Goal: Book appointment/travel/reservation

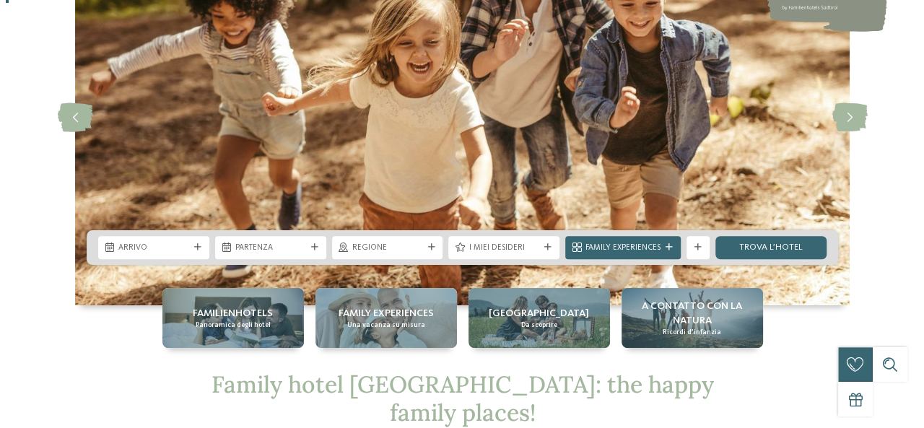
scroll to position [144, 0]
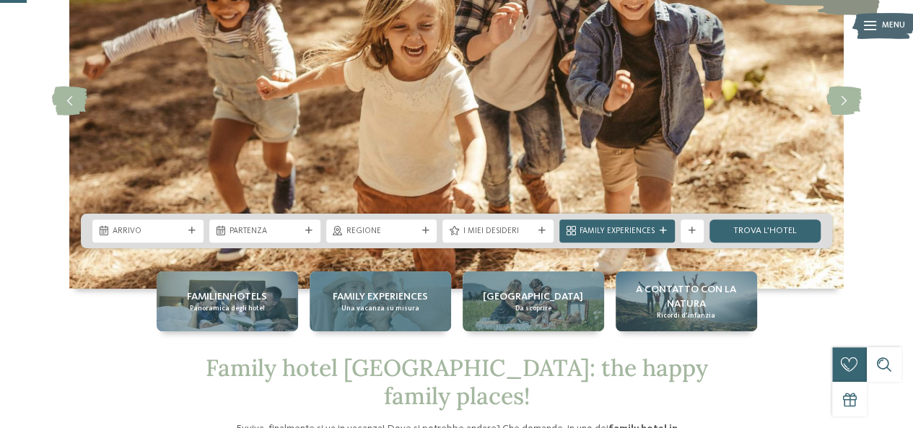
click at [391, 304] on span "Una vacanza su misura" at bounding box center [381, 308] width 78 height 9
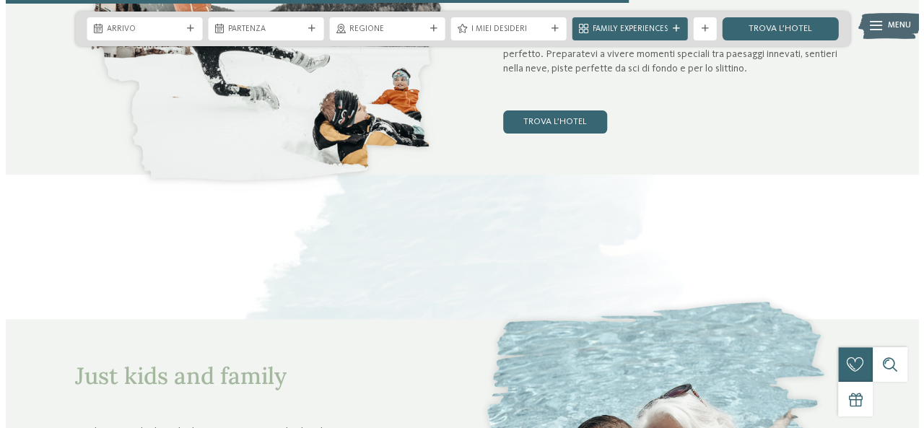
scroll to position [3465, 0]
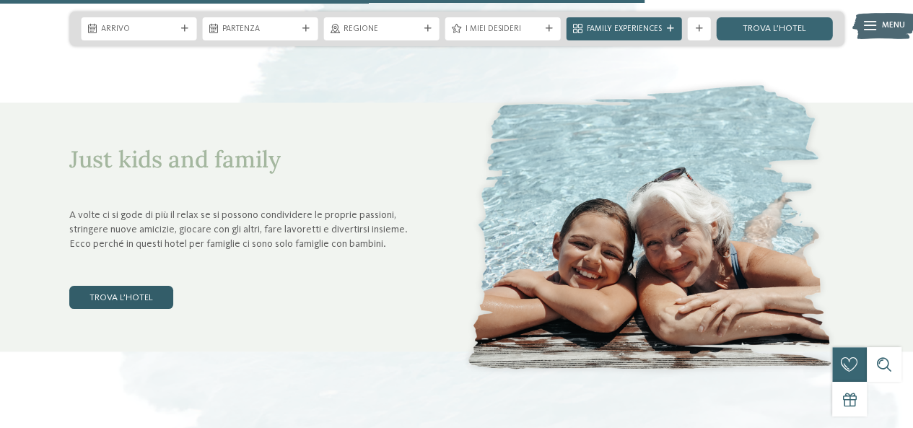
click at [139, 298] on link "trova l’hotel" at bounding box center [121, 297] width 104 height 23
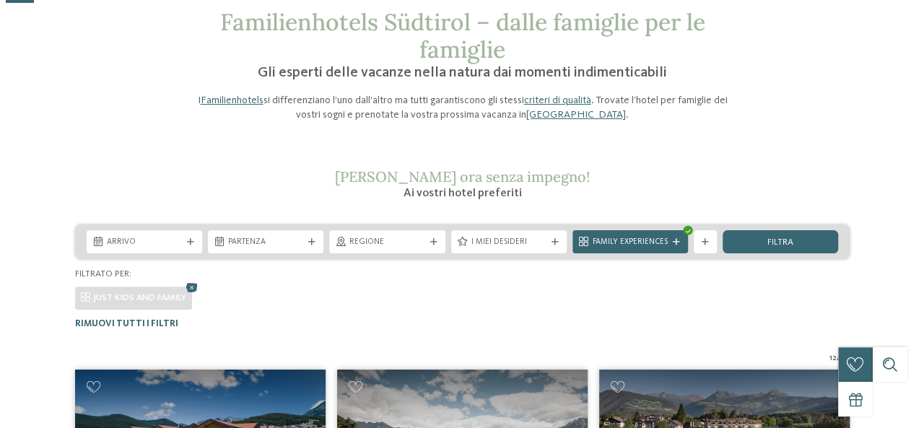
scroll to position [68, 0]
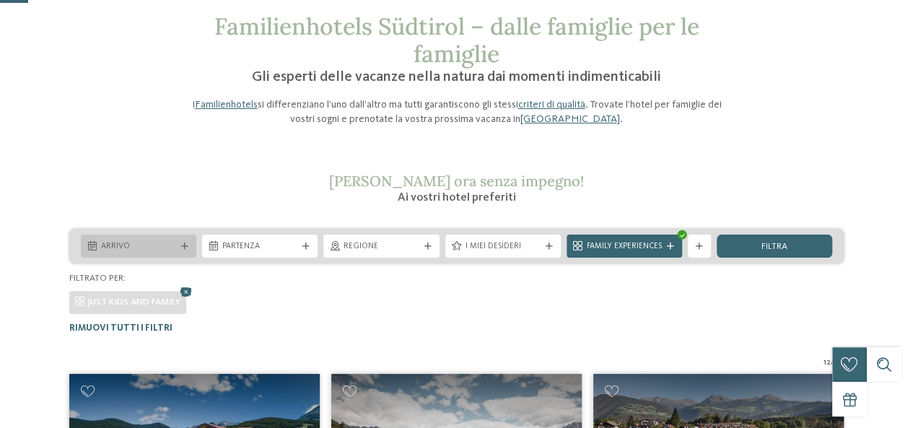
click at [189, 249] on div at bounding box center [185, 246] width 12 height 7
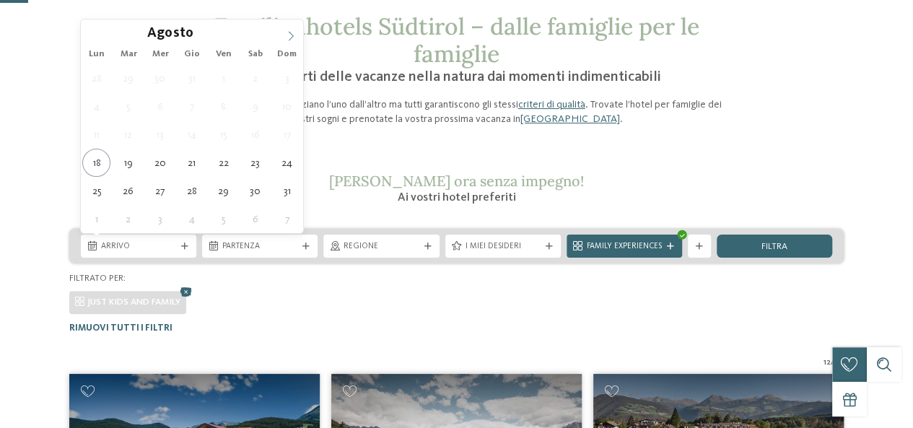
click at [286, 34] on icon at bounding box center [291, 36] width 10 height 10
type div "11.11.2025"
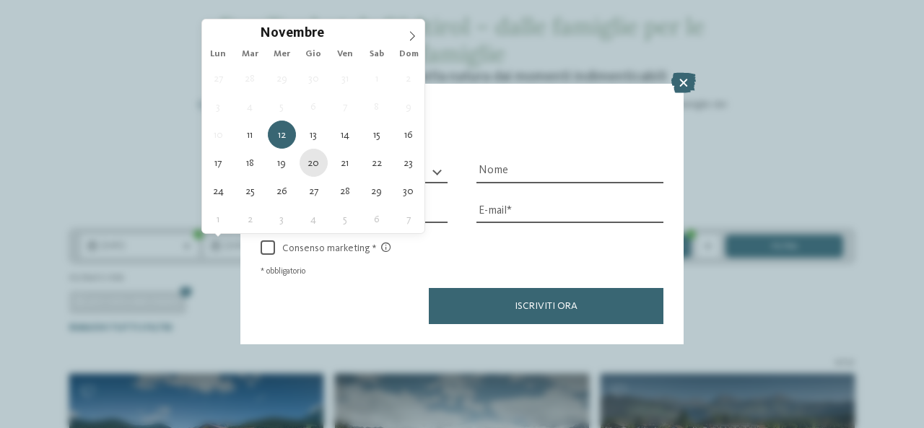
type div "20.11.2025"
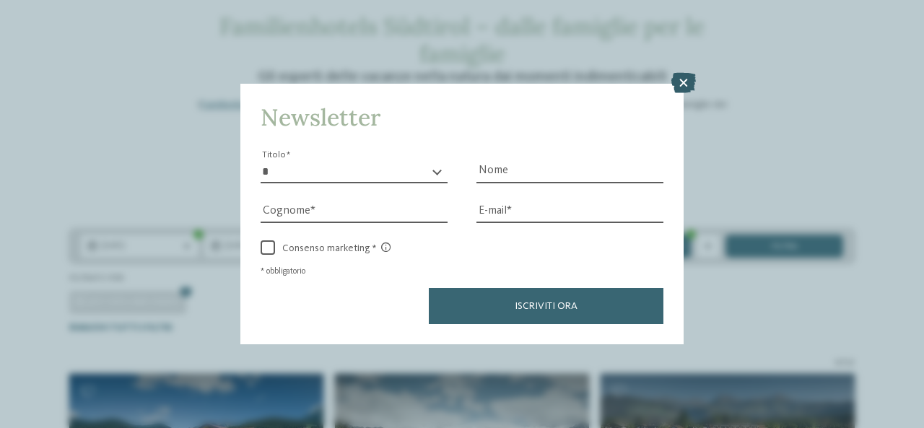
click at [688, 83] on icon at bounding box center [684, 83] width 25 height 20
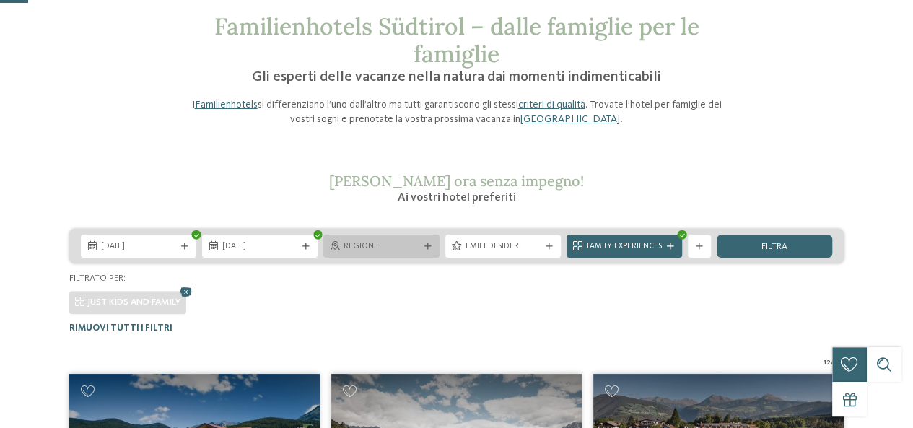
click at [415, 248] on span "Regione" at bounding box center [381, 247] width 75 height 12
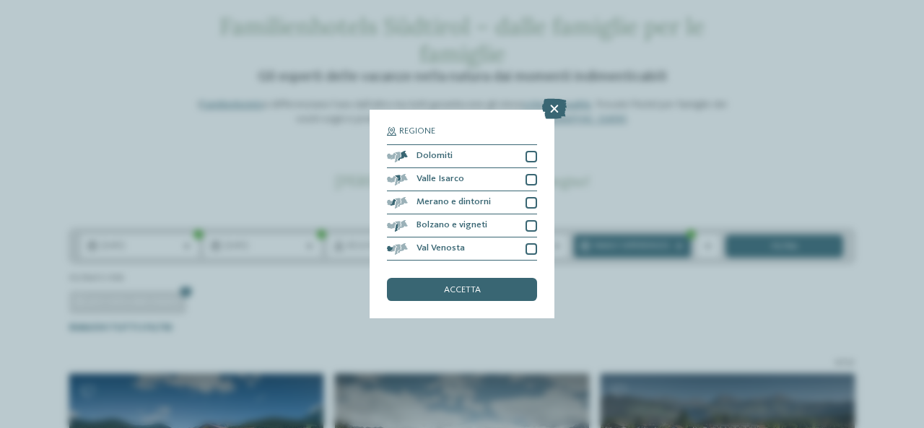
click at [547, 295] on div "Regione Dolomiti Valle Isarco" at bounding box center [462, 214] width 185 height 209
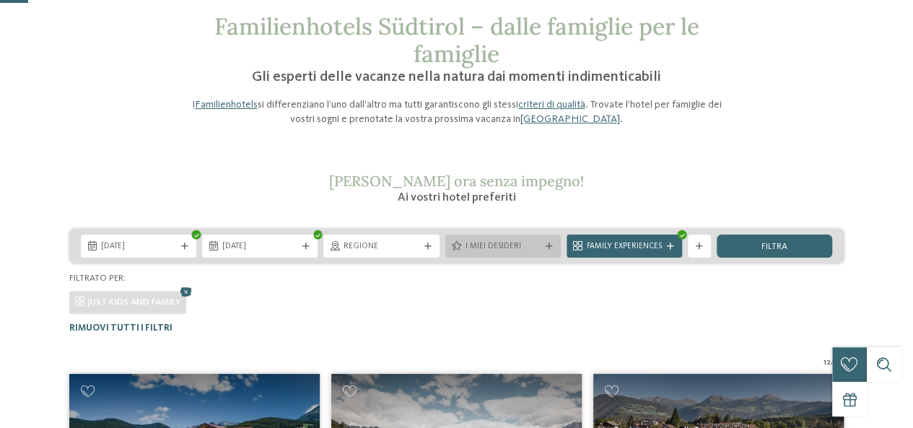
click at [545, 251] on div "I miei desideri" at bounding box center [504, 246] width 116 height 23
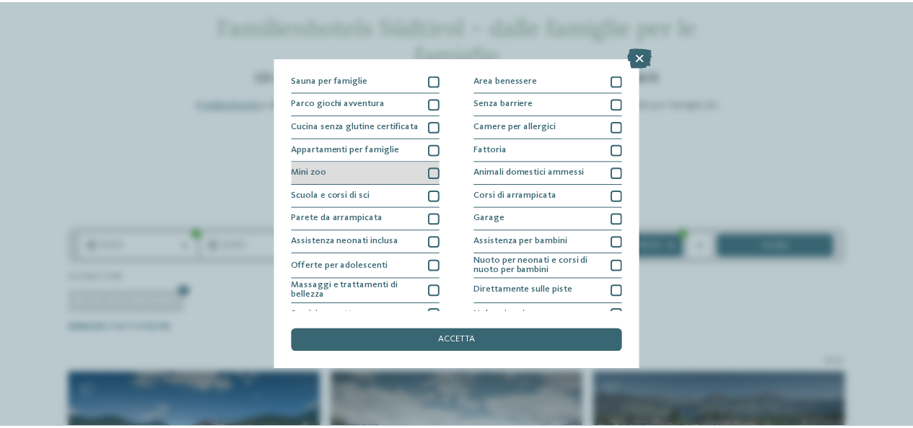
scroll to position [144, 0]
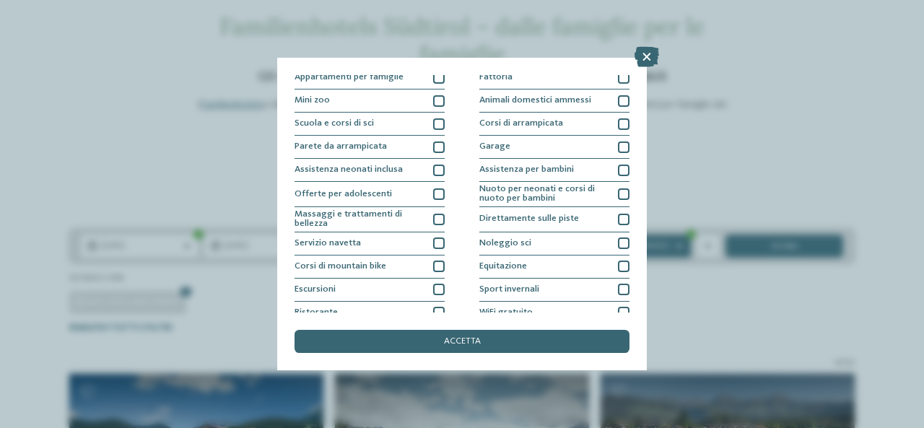
click at [864, 337] on div "I miei desideri Piscina coperta o con collegamento a piscina esterna Piscina al…" at bounding box center [462, 214] width 924 height 428
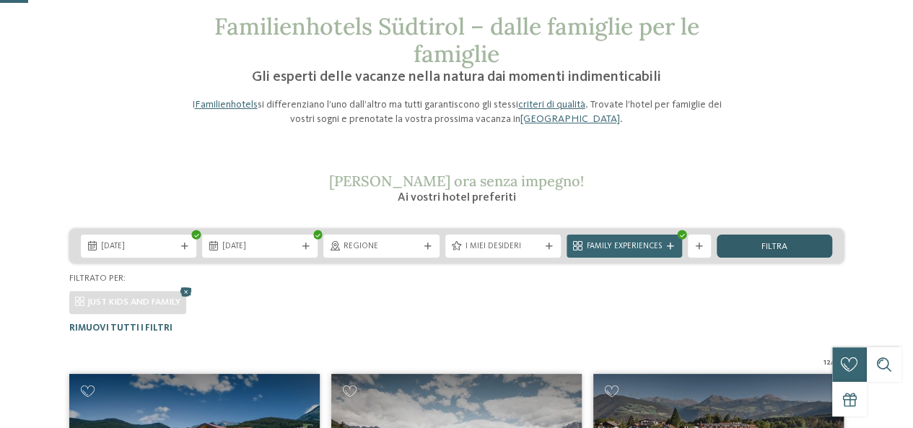
click at [773, 255] on div "filtra" at bounding box center [775, 246] width 116 height 23
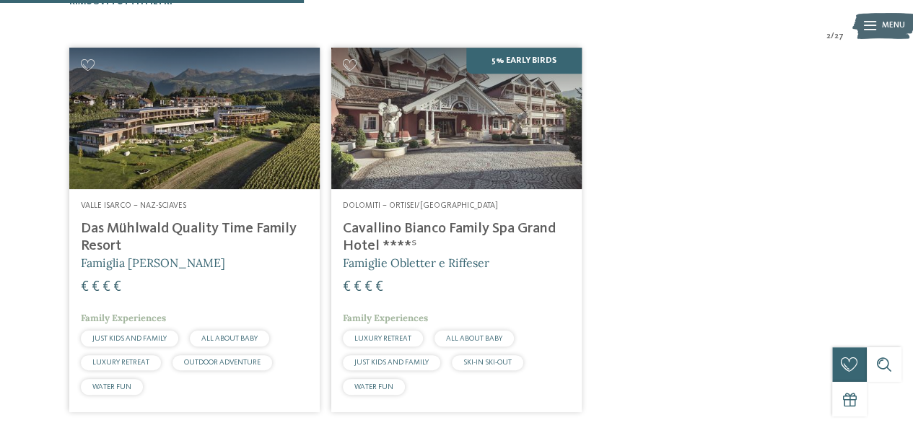
scroll to position [357, 0]
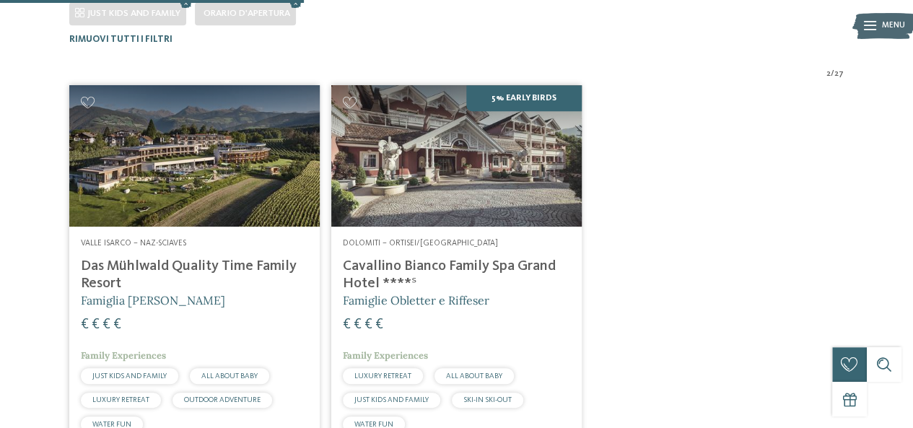
click at [514, 199] on img at bounding box center [456, 155] width 251 height 141
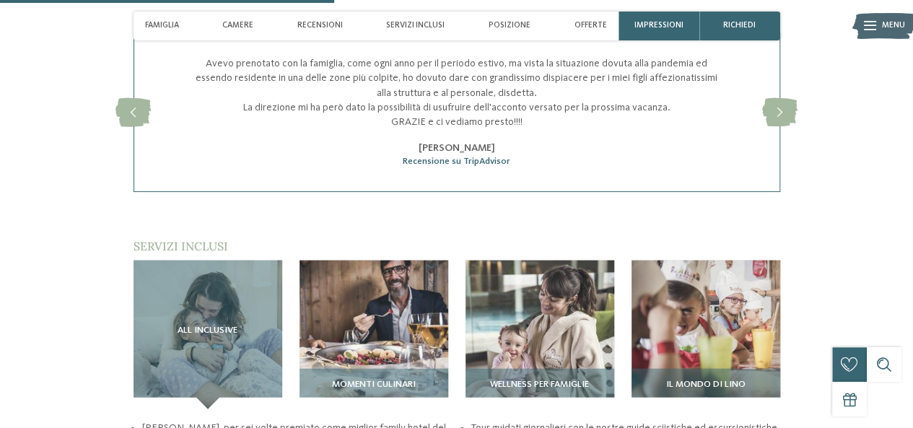
scroll to position [1589, 0]
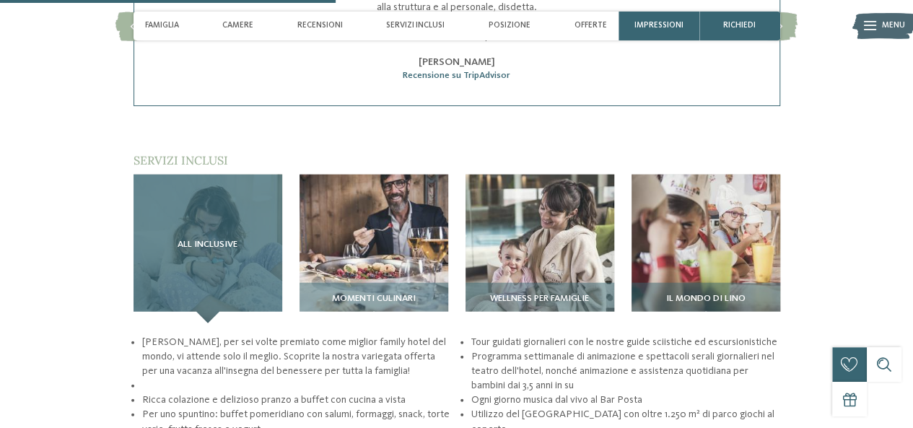
click at [232, 230] on div "All inclusive" at bounding box center [208, 249] width 149 height 149
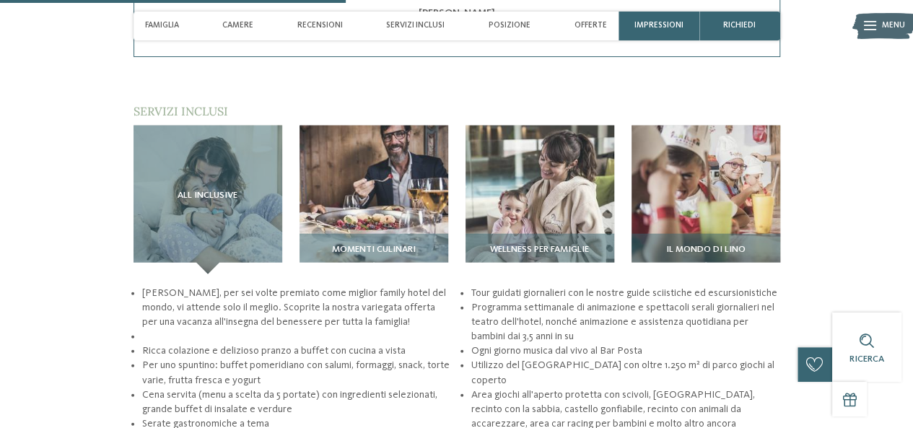
scroll to position [1661, 0]
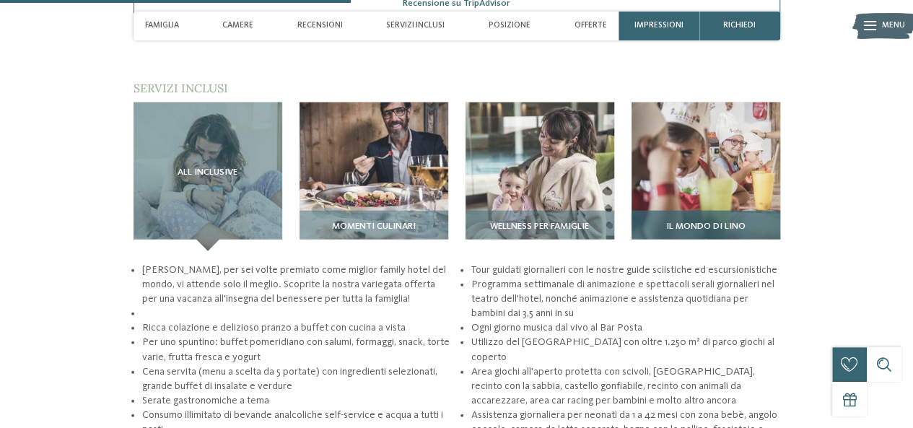
click at [703, 213] on div "Il mondo di Lino" at bounding box center [706, 231] width 149 height 40
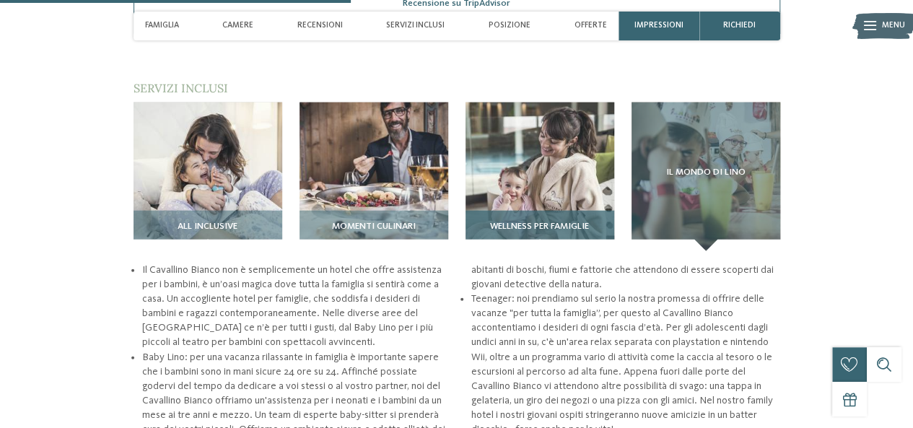
click at [550, 200] on img at bounding box center [540, 177] width 149 height 149
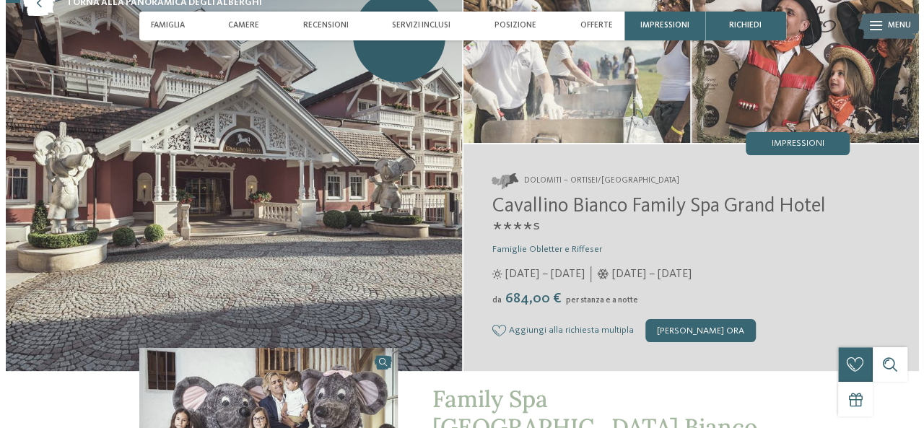
scroll to position [0, 0]
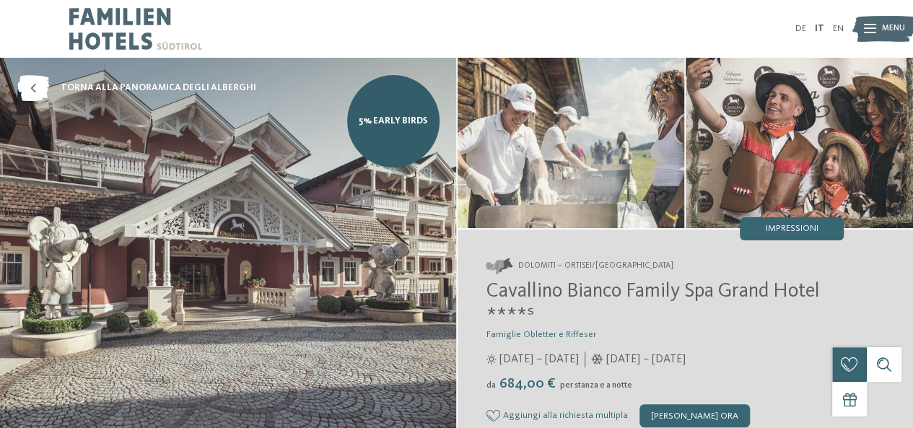
click at [326, 138] on img at bounding box center [228, 257] width 456 height 399
click at [869, 31] on icon at bounding box center [870, 29] width 12 height 9
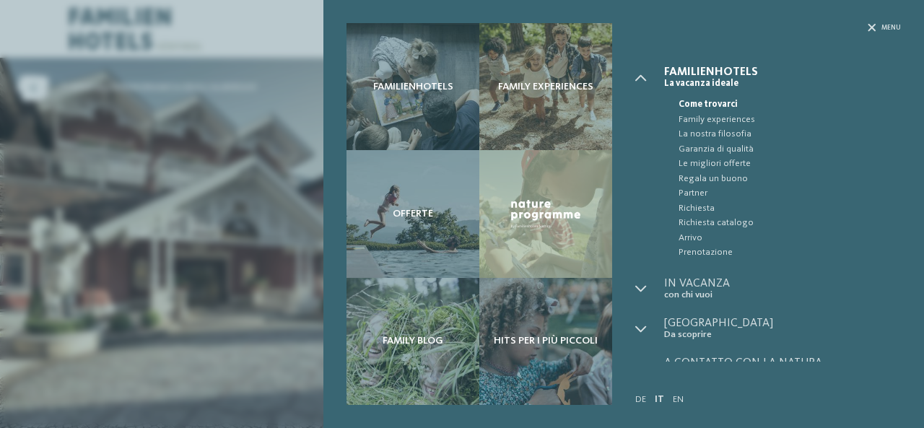
scroll to position [18, 0]
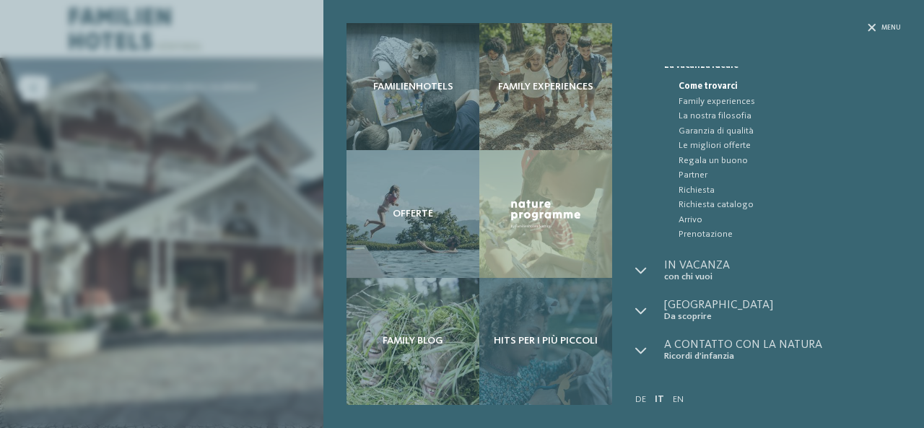
click at [544, 313] on div "Hits per i più piccoli" at bounding box center [545, 341] width 133 height 127
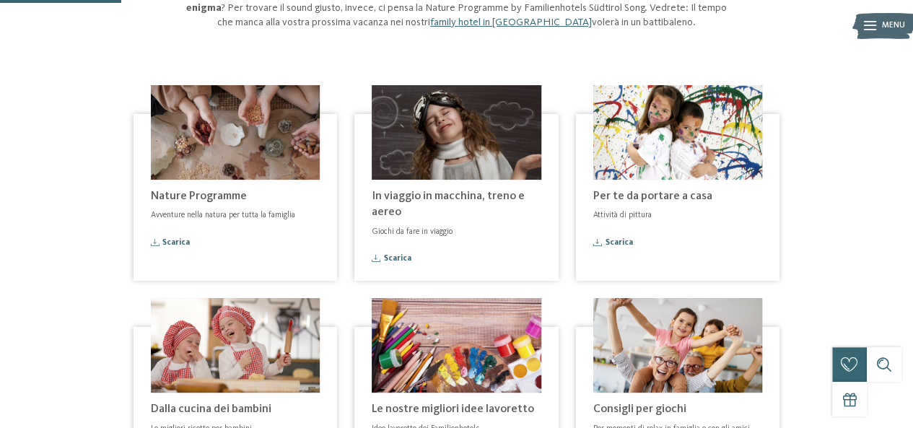
scroll to position [217, 0]
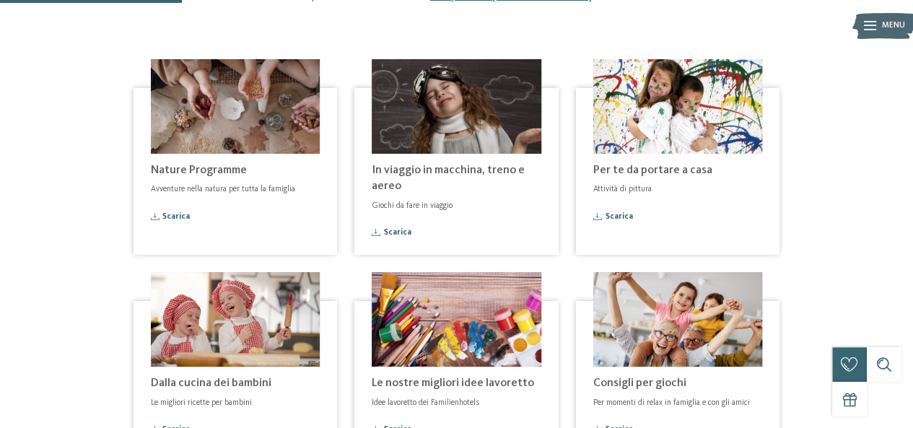
click at [259, 132] on img at bounding box center [236, 106] width 170 height 95
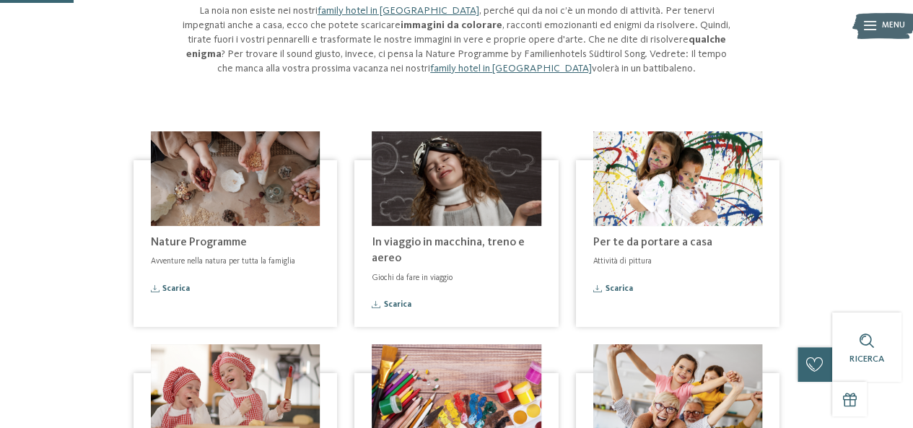
scroll to position [0, 0]
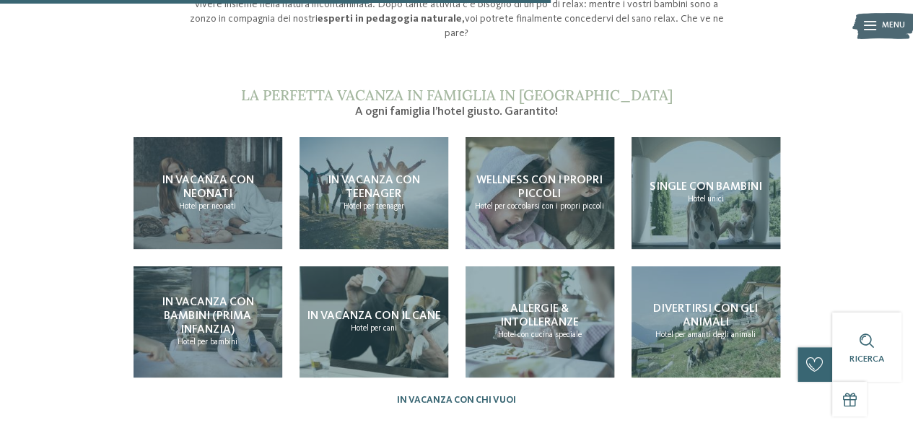
scroll to position [1233, 0]
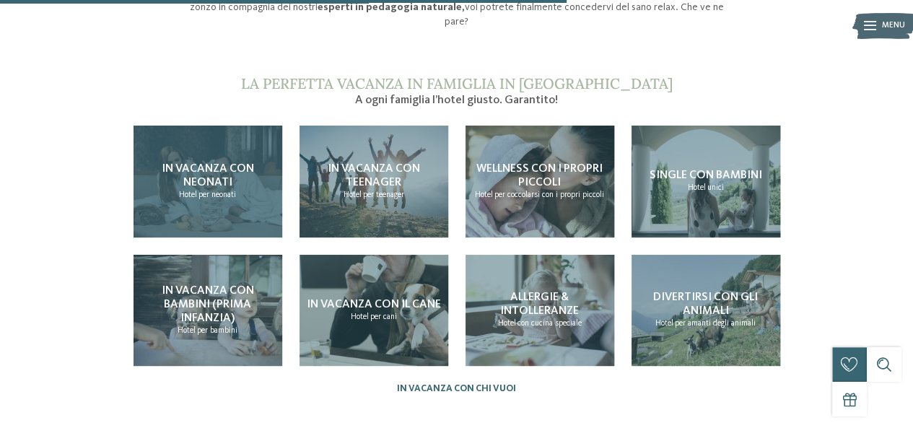
click at [230, 190] on p "Hotel per neonati" at bounding box center [207, 196] width 57 height 12
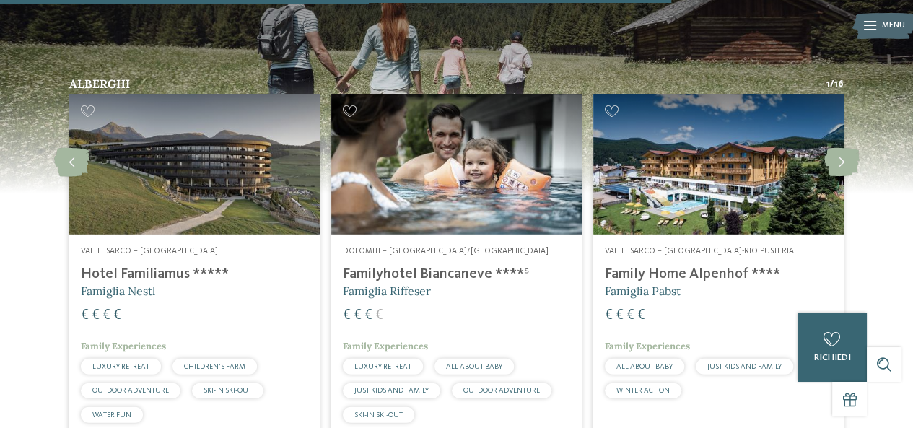
scroll to position [1875, 0]
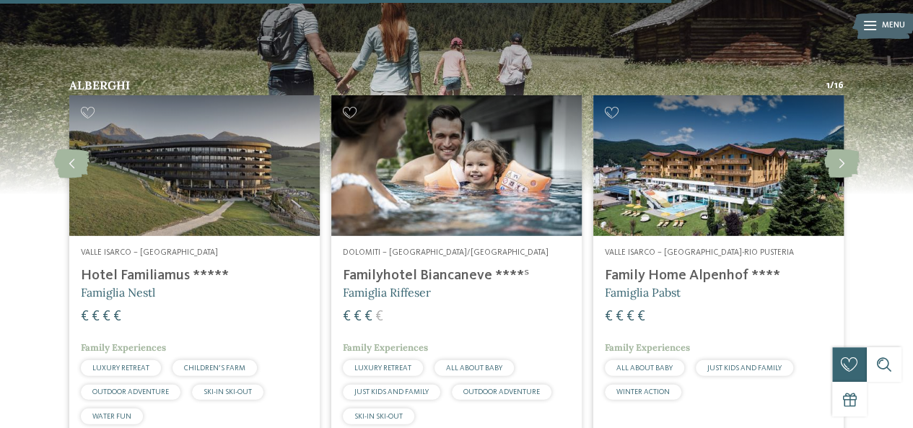
click at [445, 267] on h4 "Familyhotel Biancaneve ****ˢ" at bounding box center [456, 275] width 227 height 17
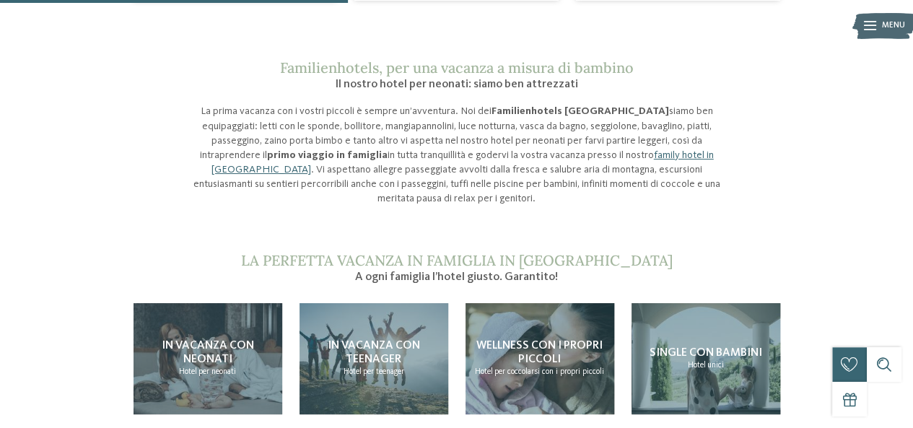
scroll to position [719, 0]
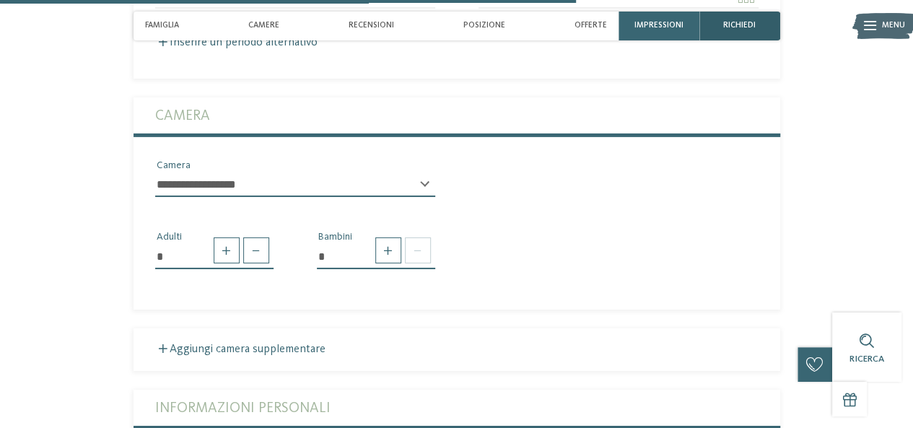
scroll to position [2142, 0]
